Goal: Information Seeking & Learning: Learn about a topic

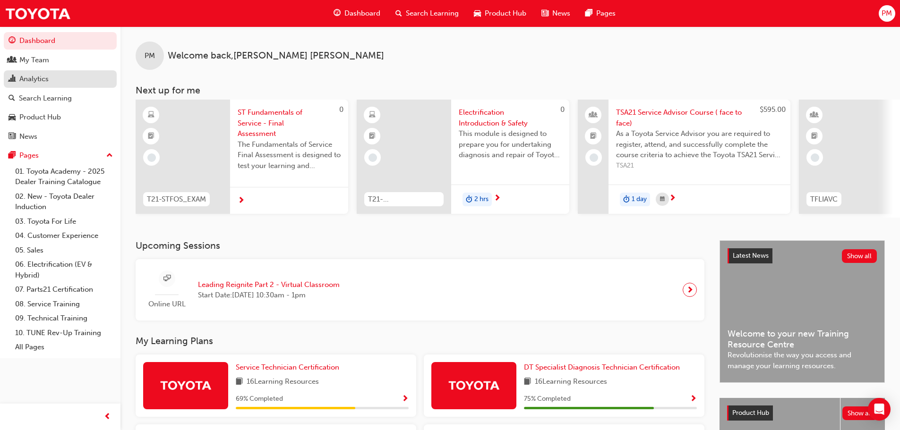
click at [43, 78] on div "Analytics" at bounding box center [33, 79] width 29 height 11
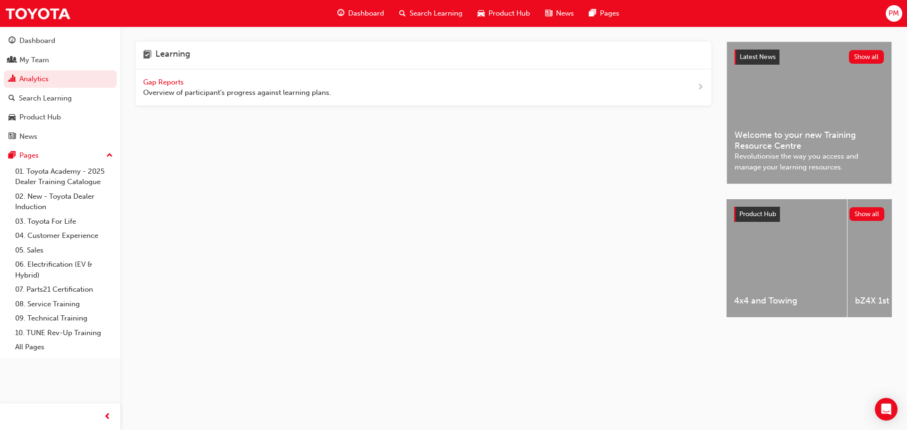
click at [158, 81] on span "Gap Reports" at bounding box center [164, 82] width 43 height 9
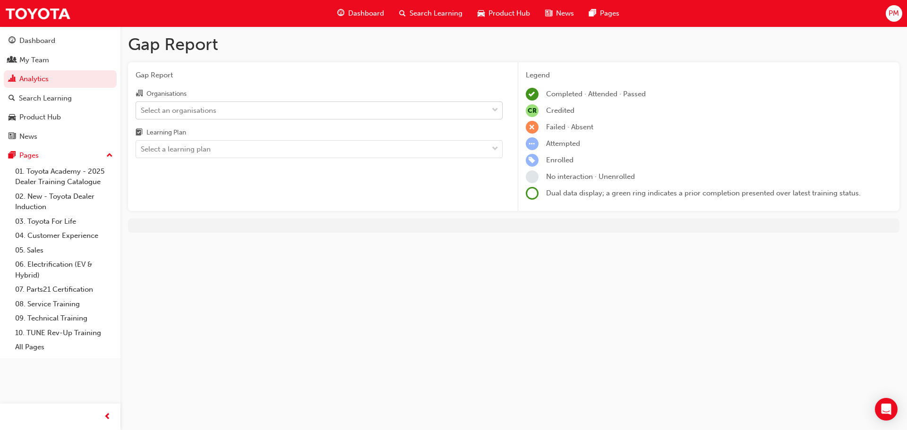
click at [172, 108] on div "Select an organisations" at bounding box center [179, 110] width 76 height 11
click at [142, 108] on input "Organisations Select an organisations" at bounding box center [141, 110] width 1 height 8
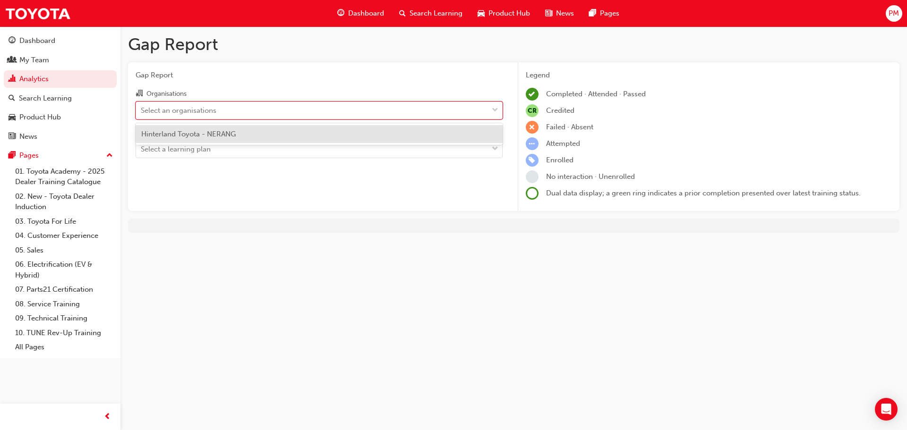
click at [185, 132] on span "Hinterland Toyota - NERANG" at bounding box center [188, 134] width 94 height 9
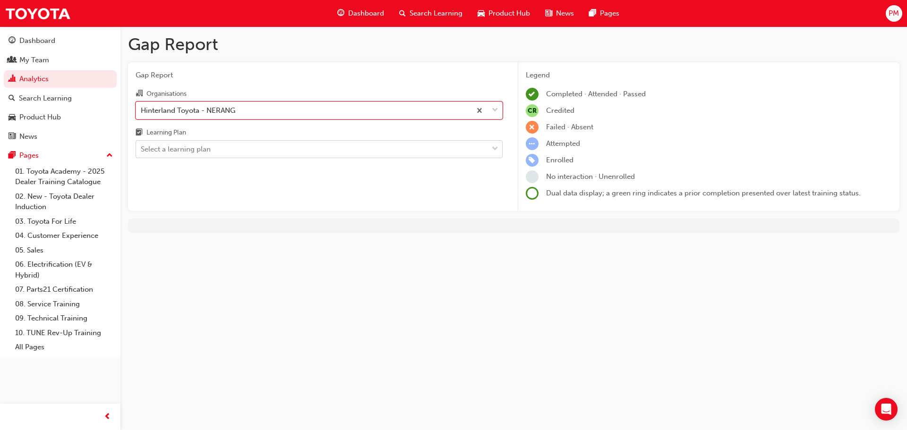
click at [185, 147] on div "Select a learning plan" at bounding box center [176, 149] width 70 height 11
click at [142, 147] on input "Learning Plan Select a learning plan" at bounding box center [141, 149] width 1 height 8
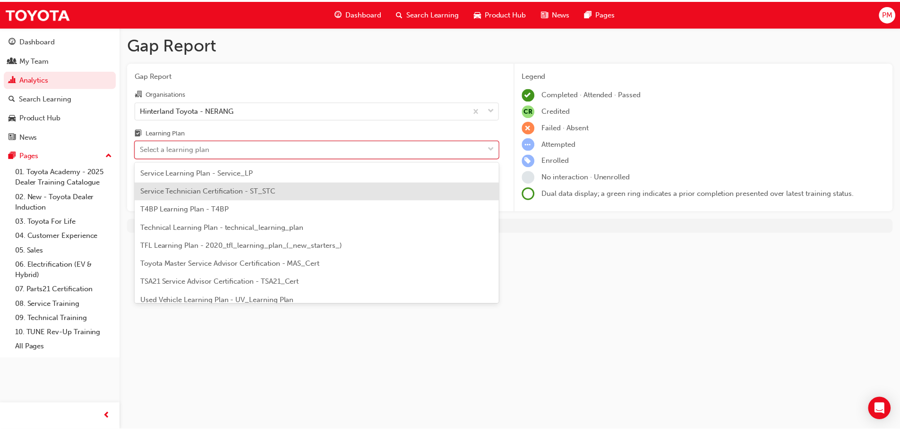
scroll to position [378, 0]
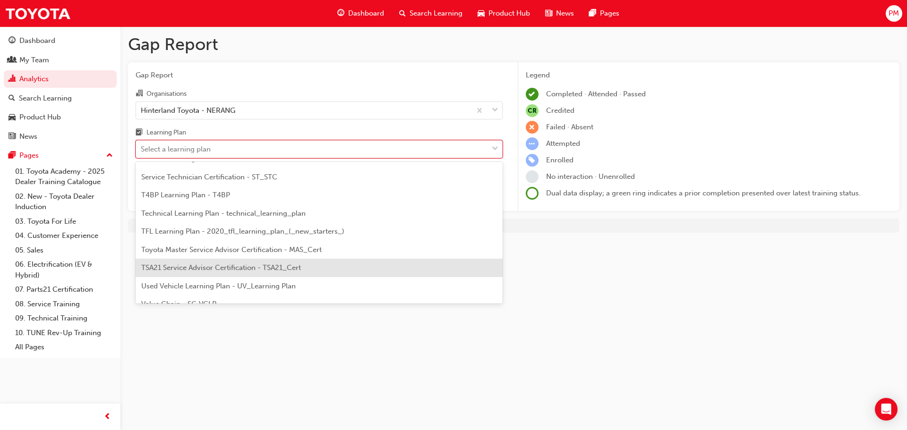
click at [214, 264] on span "TSA21 Service Advisor Certification - TSA21_Cert" at bounding box center [221, 268] width 160 height 9
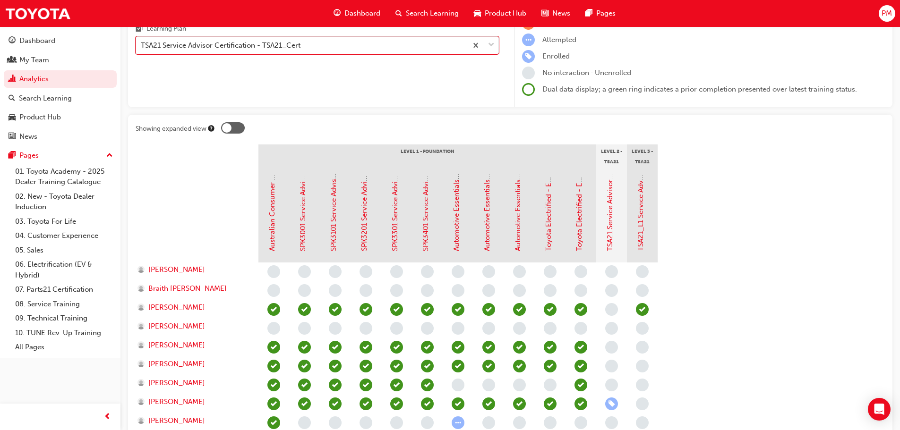
scroll to position [142, 0]
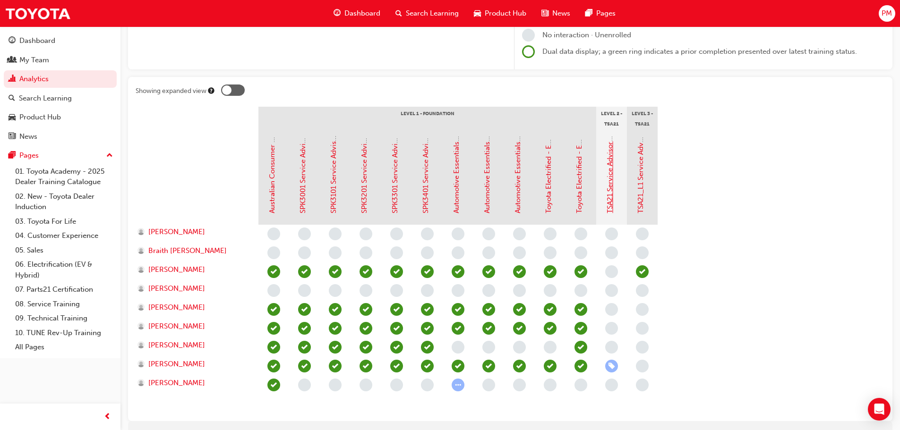
click at [611, 189] on link "TSA21 Service Advisor Course ( face to face)" at bounding box center [610, 142] width 9 height 144
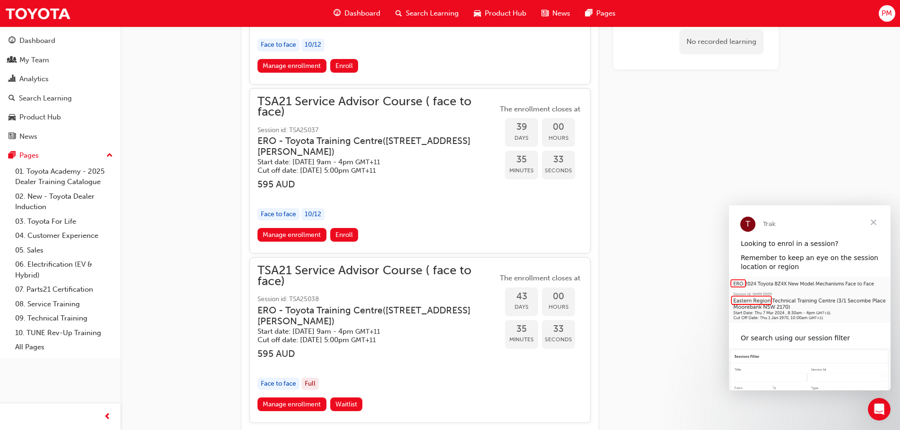
scroll to position [1840, 0]
